Goal: Information Seeking & Learning: Learn about a topic

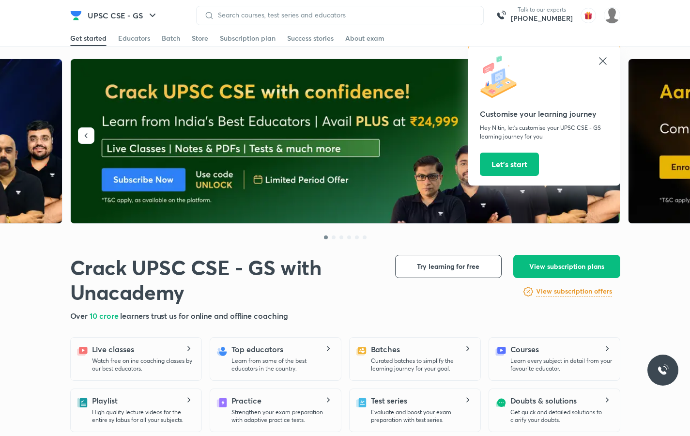
click at [599, 59] on icon at bounding box center [603, 61] width 12 height 12
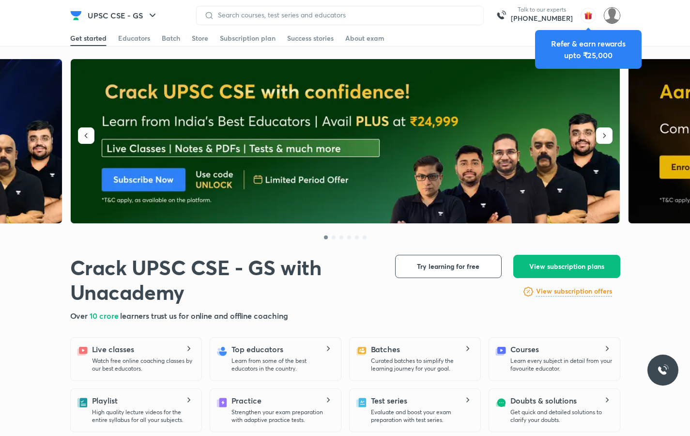
click at [614, 18] on img at bounding box center [612, 15] width 16 height 16
